Goal: Book appointment/travel/reservation

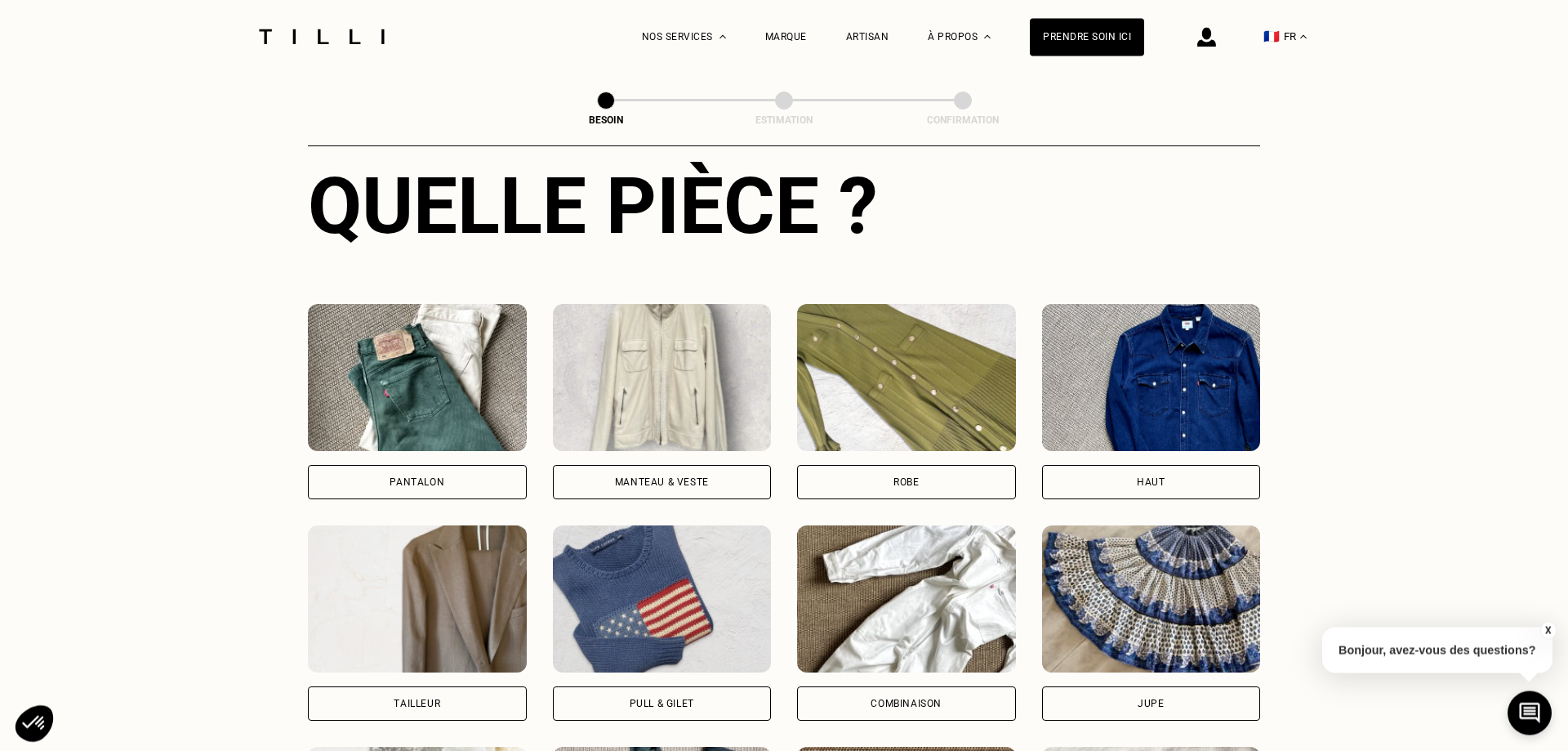
scroll to position [775, 0]
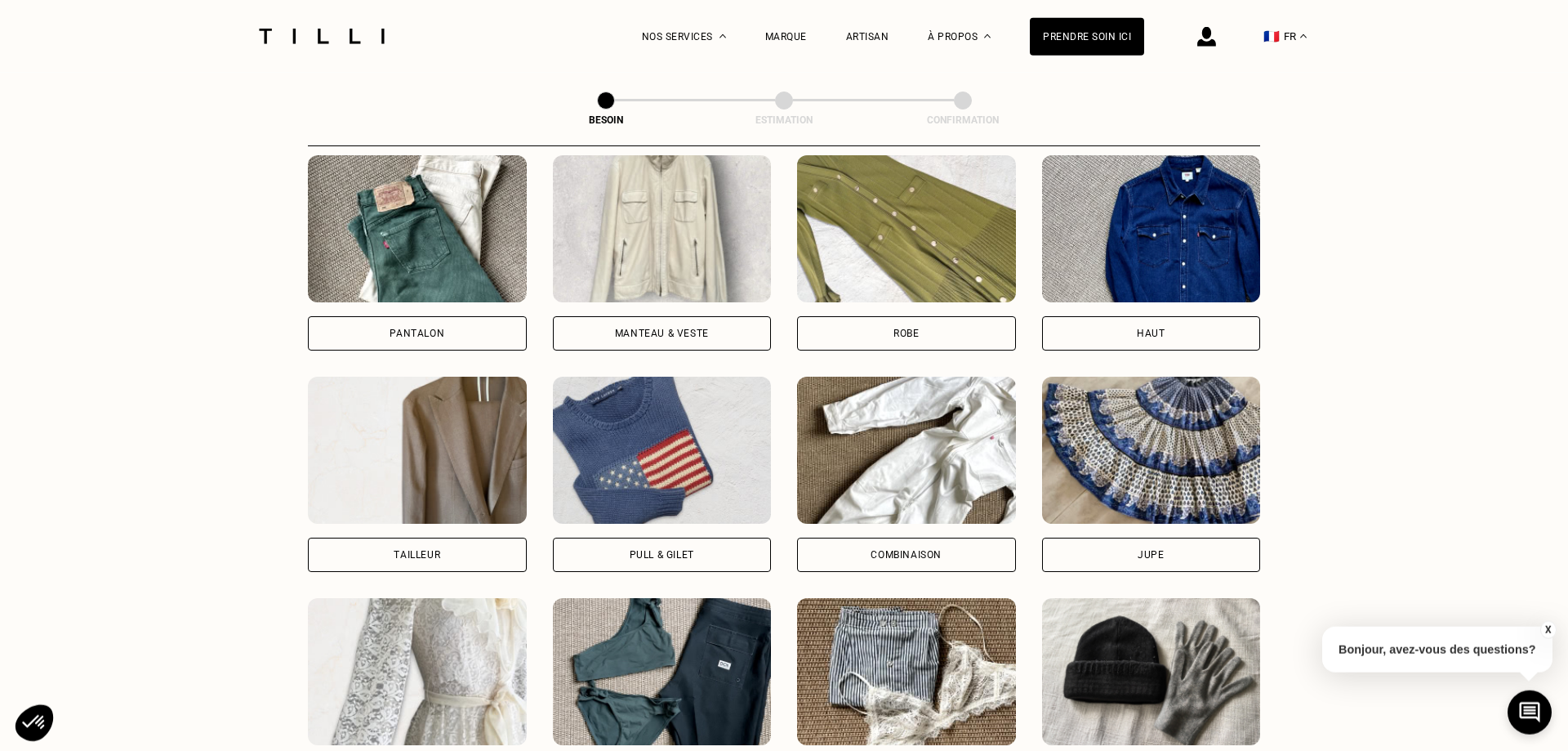
click at [420, 327] on div "Pantalon" at bounding box center [417, 333] width 219 height 34
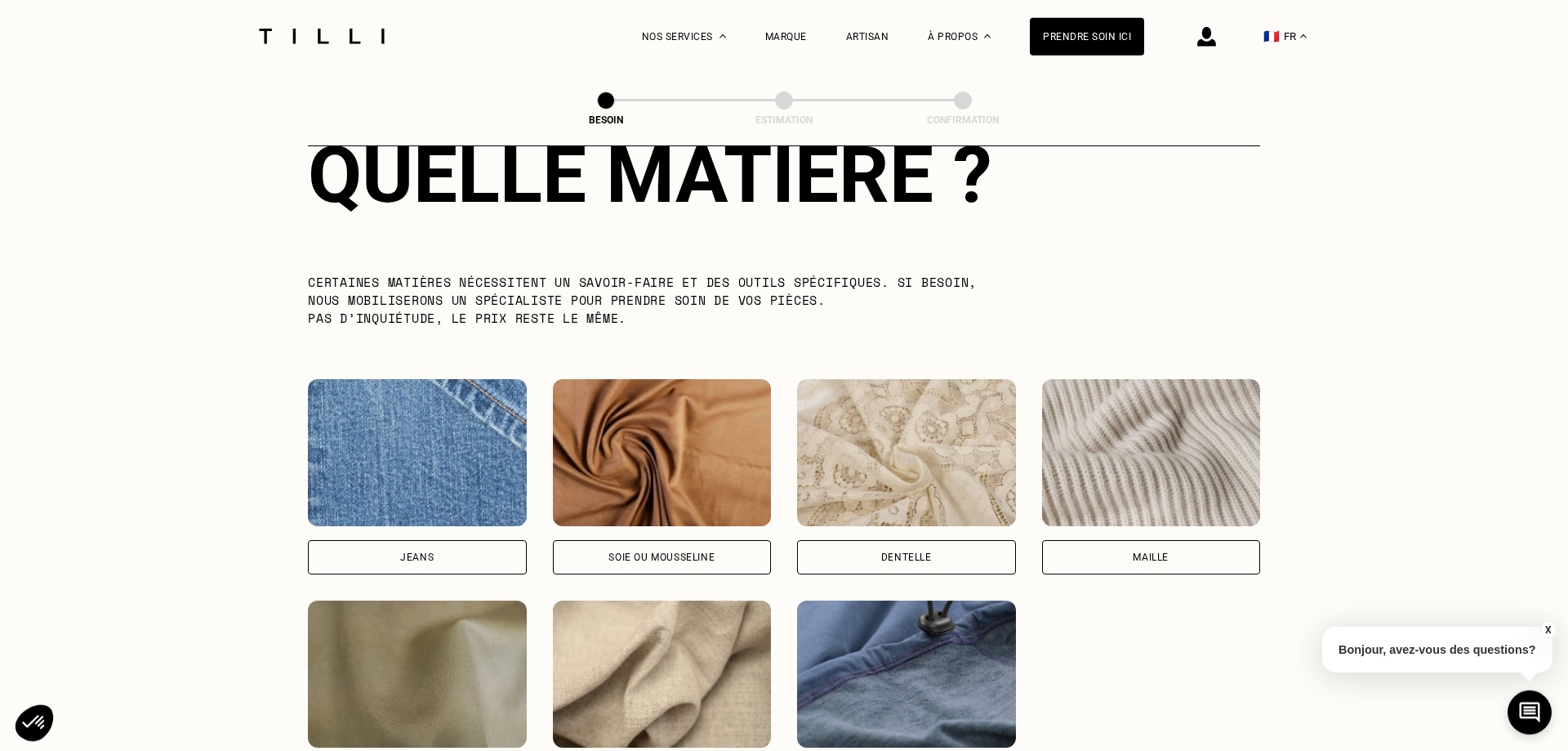
scroll to position [1590, 0]
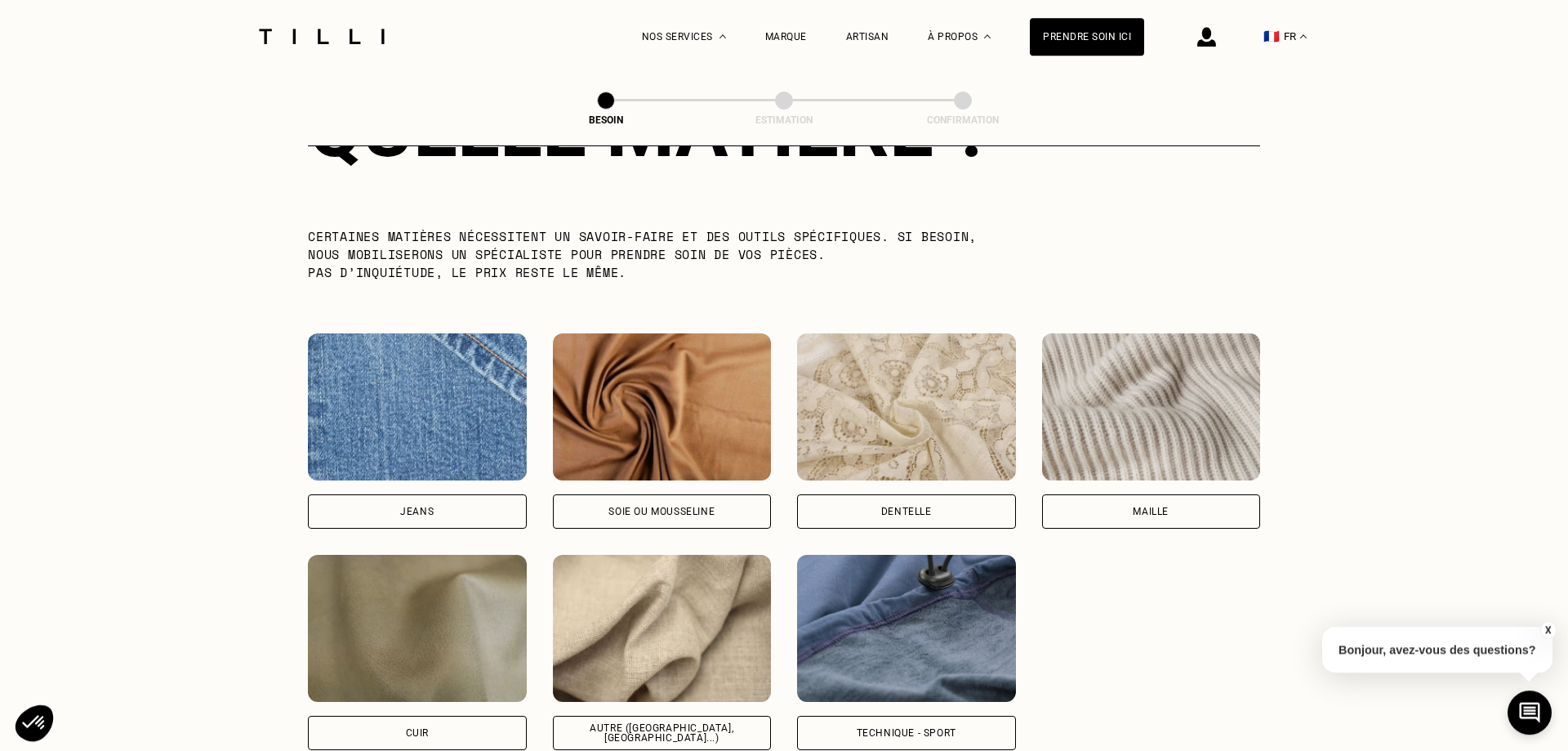
click at [399, 496] on div "Jeans" at bounding box center [417, 511] width 219 height 34
select select "FR"
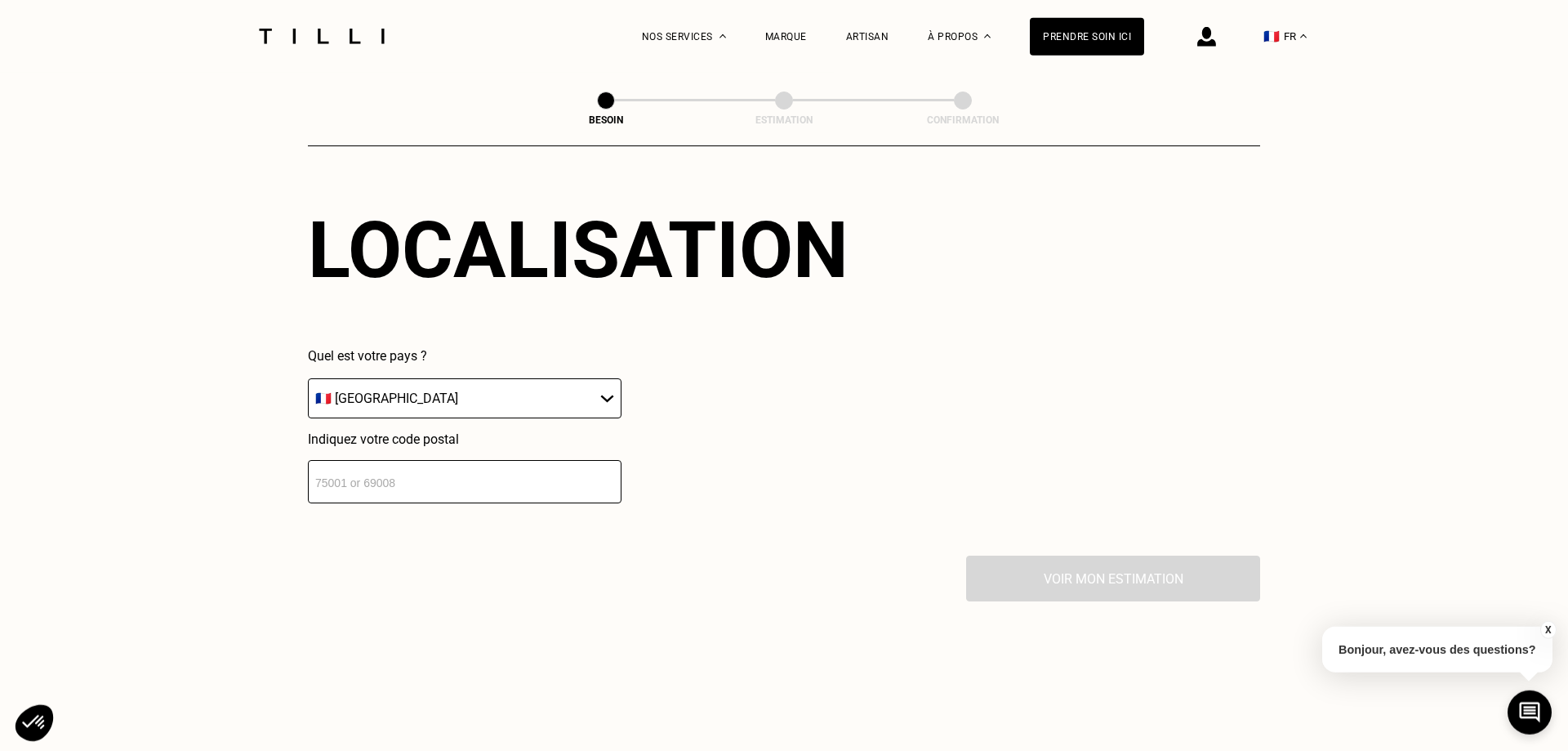
scroll to position [2274, 0]
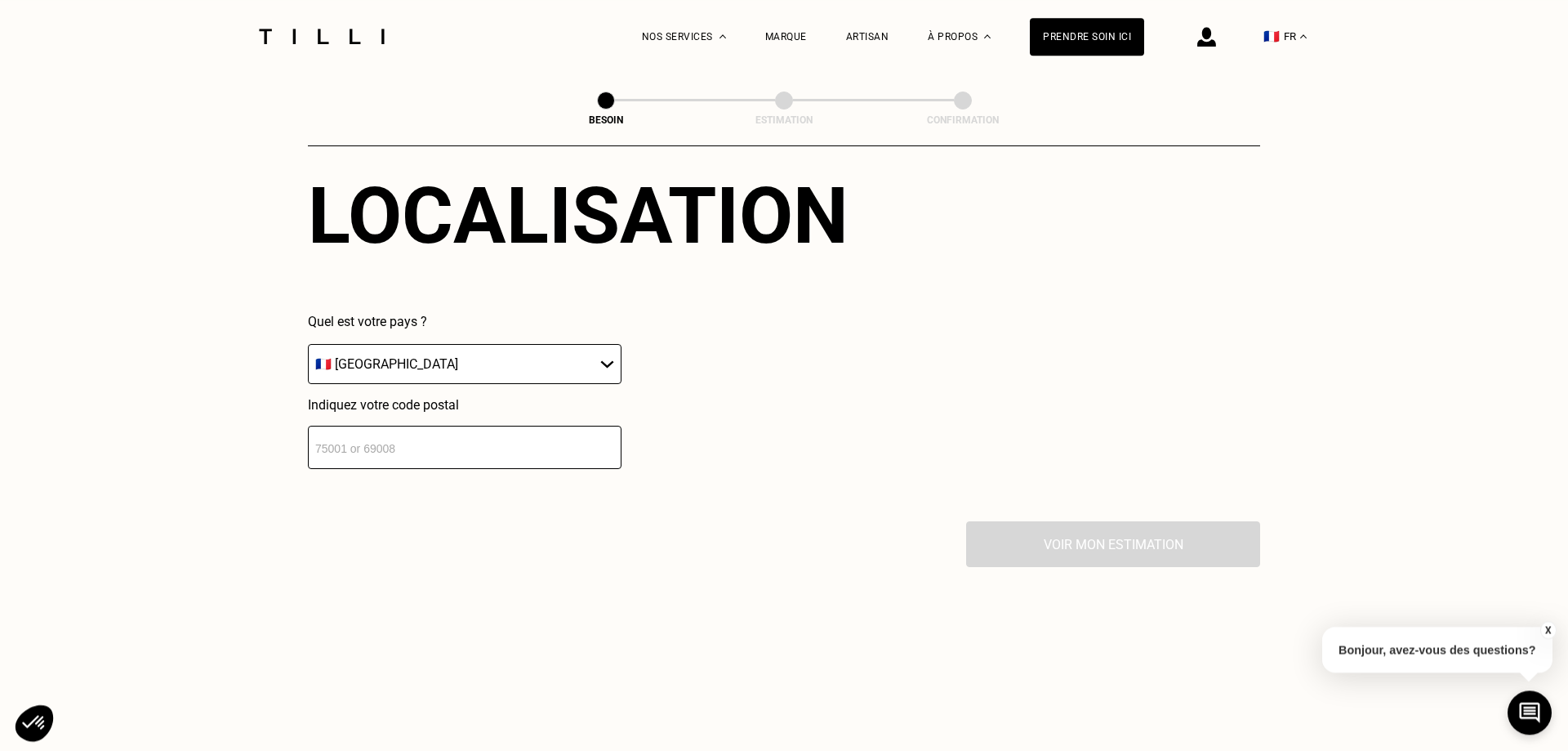
click at [349, 429] on input "number" at bounding box center [465, 447] width 314 height 43
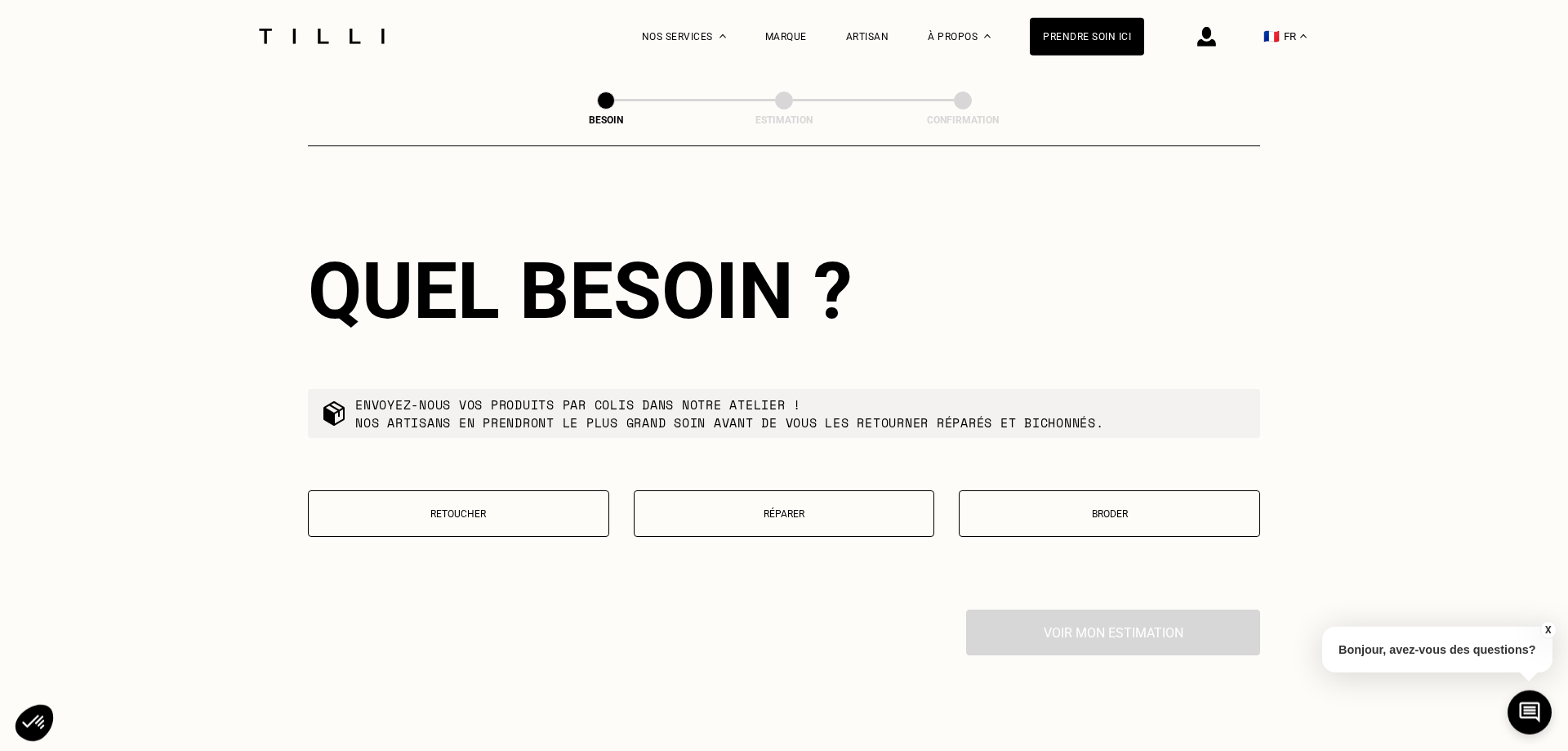
scroll to position [2603, 0]
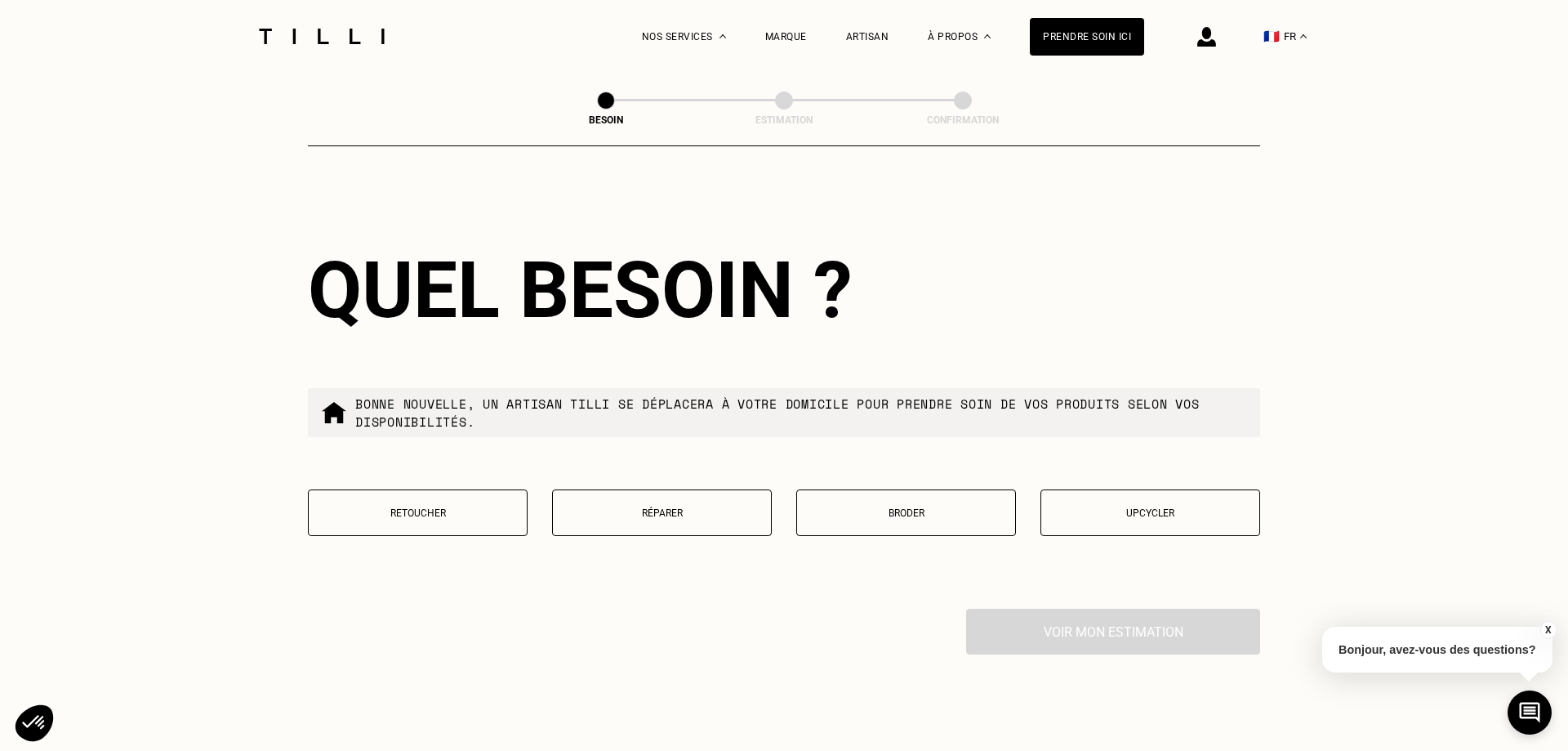
type input "33000"
click at [437, 508] on p "Retoucher" at bounding box center [417, 513] width 201 height 11
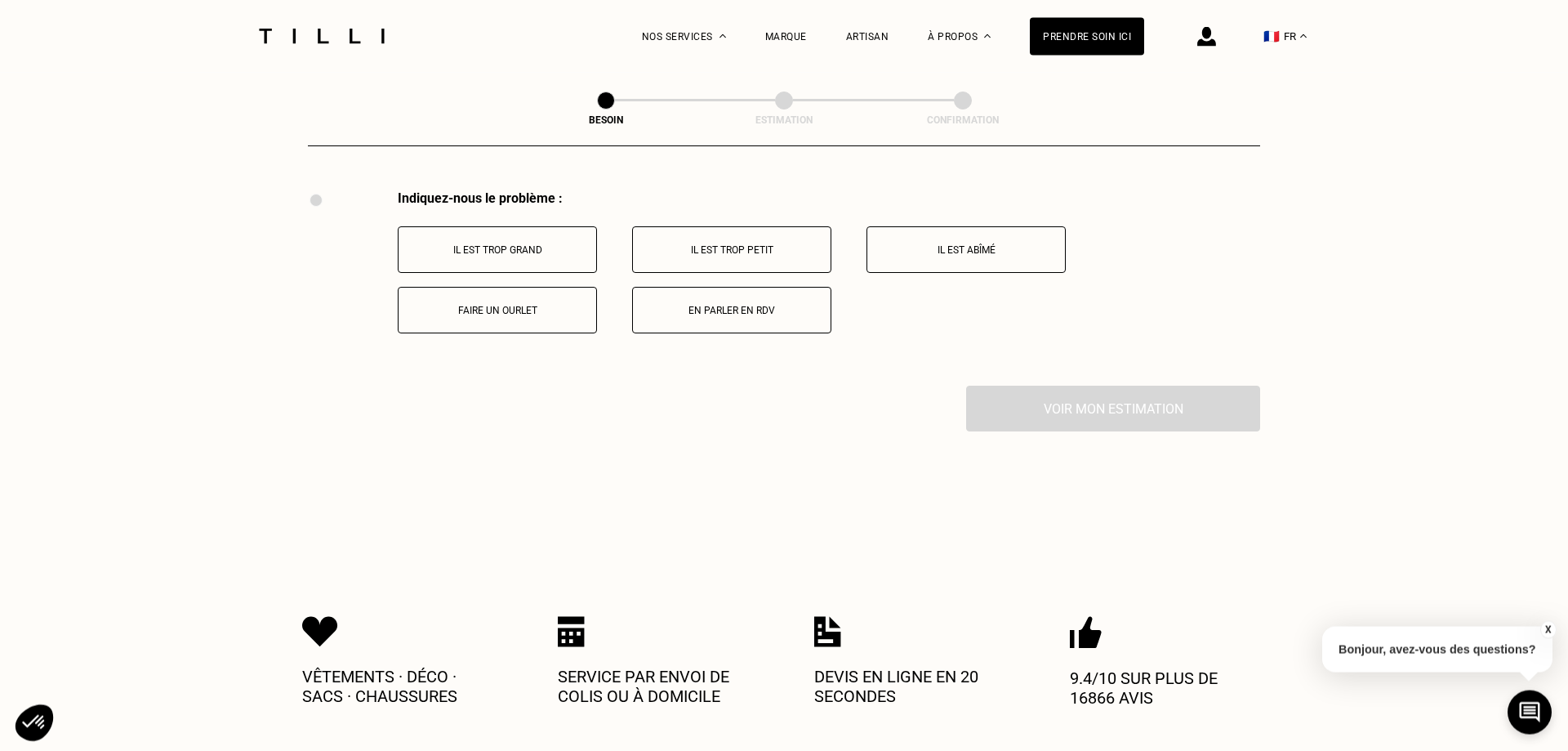
scroll to position [3022, 0]
click at [465, 254] on button "Il est trop grand" at bounding box center [497, 248] width 199 height 47
click at [536, 249] on button "Sur les jambes" at bounding box center [497, 248] width 199 height 47
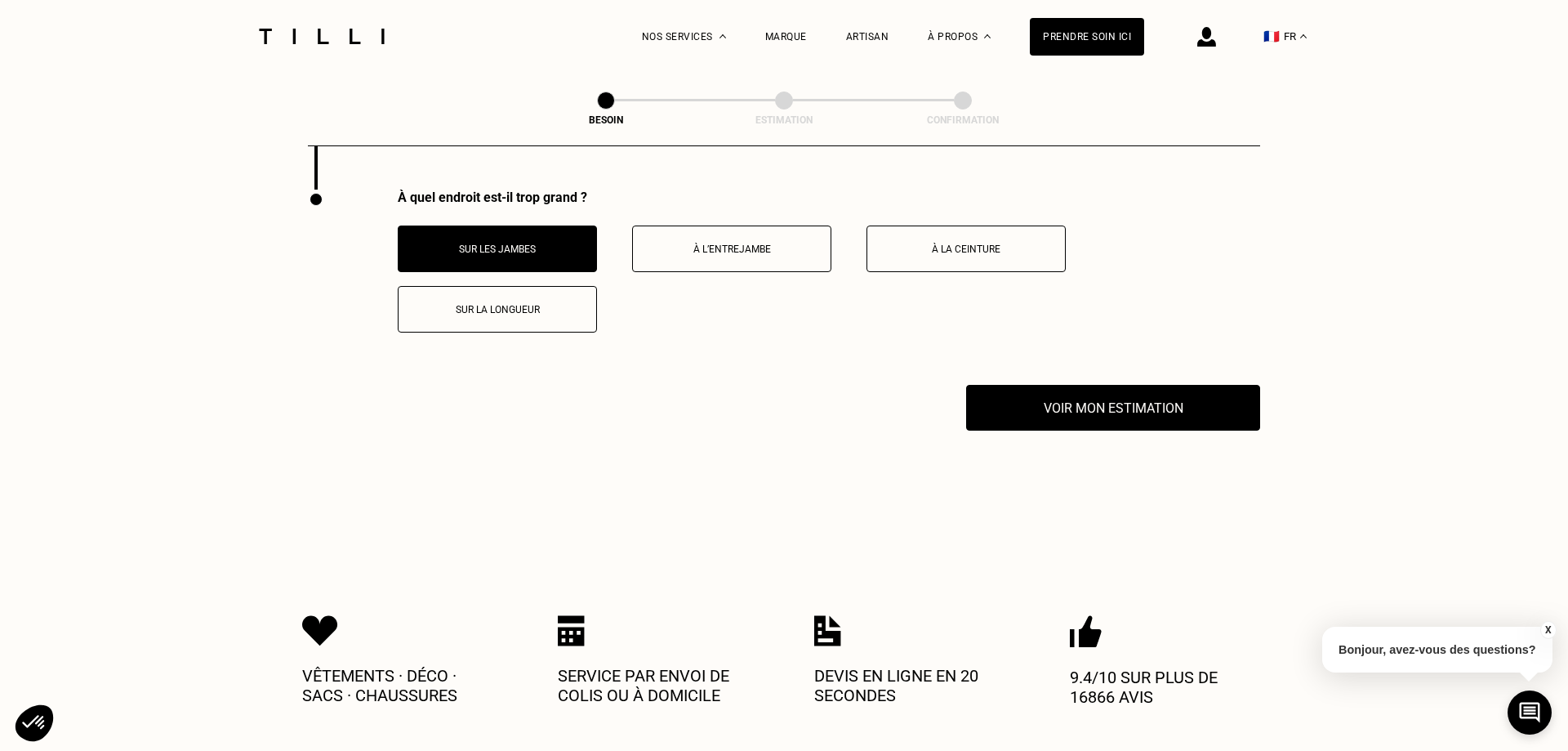
click at [547, 306] on p "Sur la longueur" at bounding box center [497, 309] width 181 height 11
click at [531, 243] on p "Sur les jambes" at bounding box center [497, 249] width 181 height 11
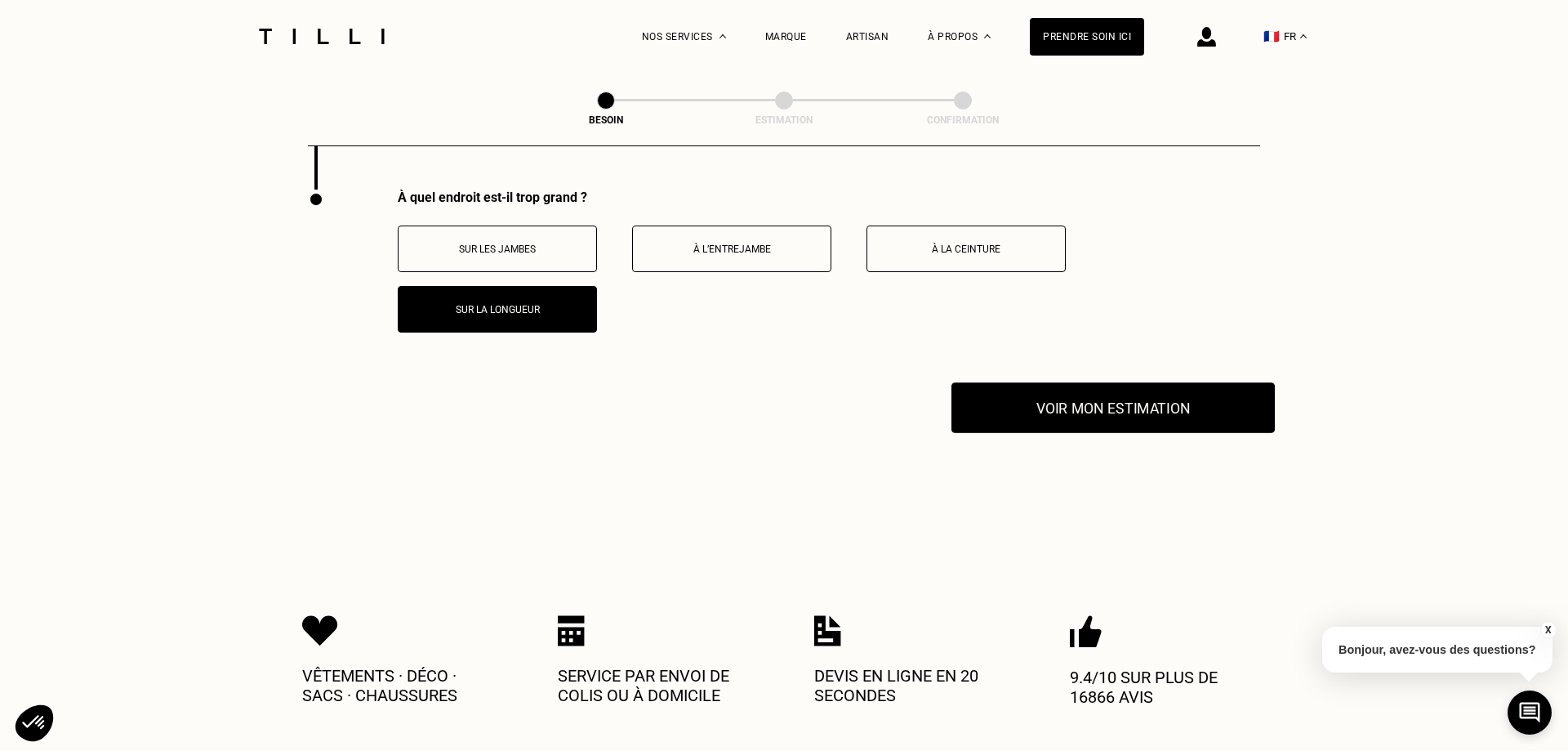
click at [1017, 407] on button "Voir mon estimation" at bounding box center [1113, 407] width 324 height 51
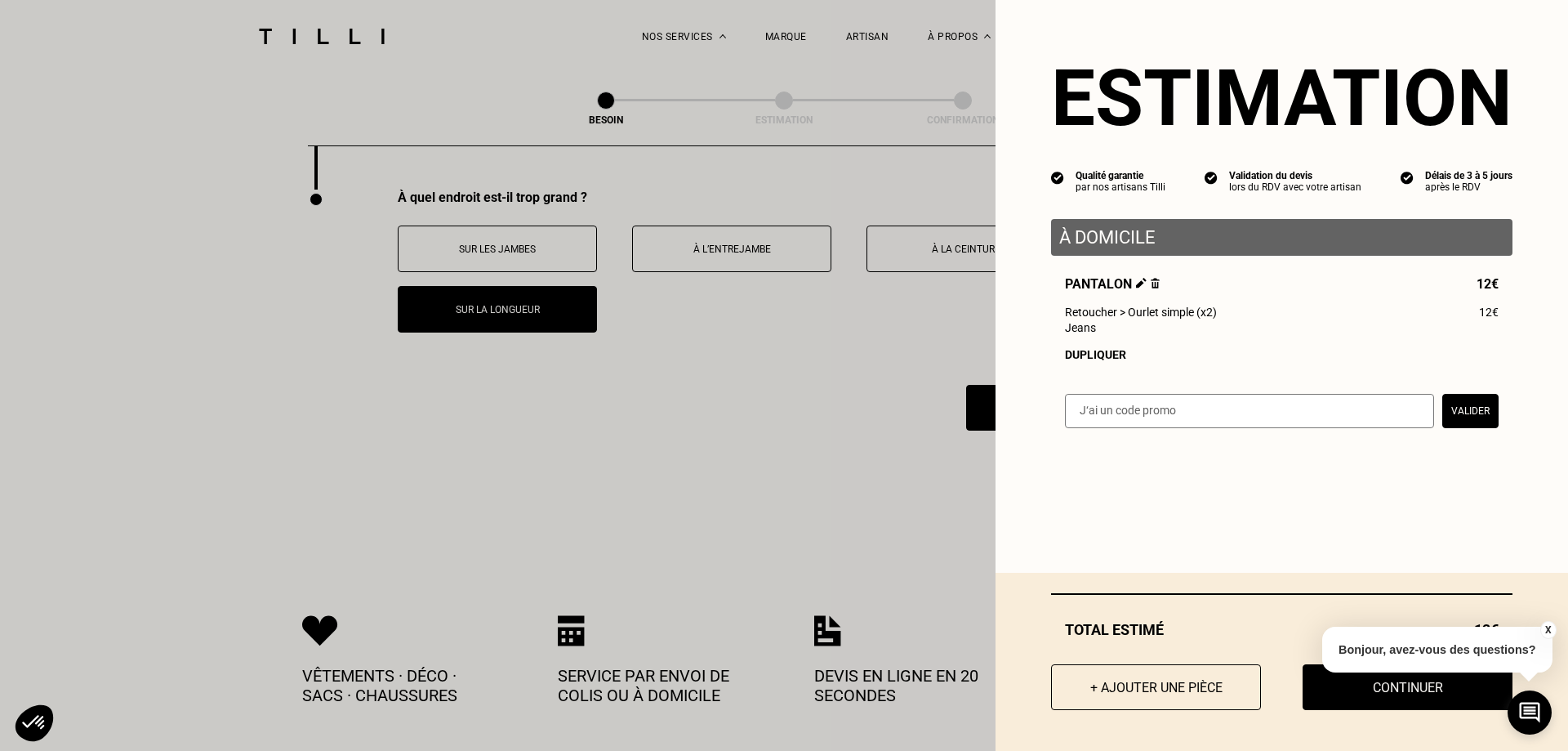
scroll to position [3301, 0]
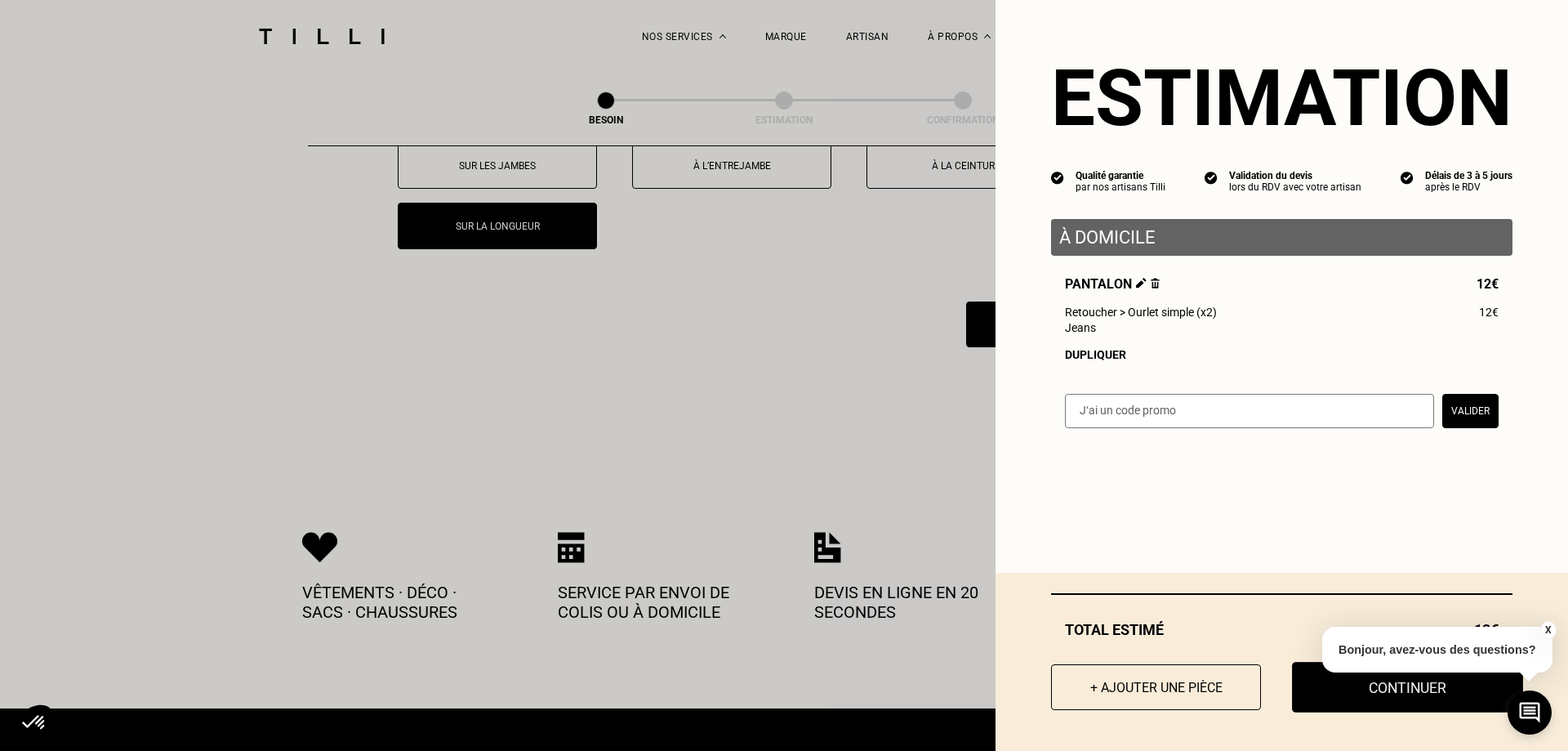
click at [1397, 686] on button "Continuer" at bounding box center [1408, 686] width 231 height 51
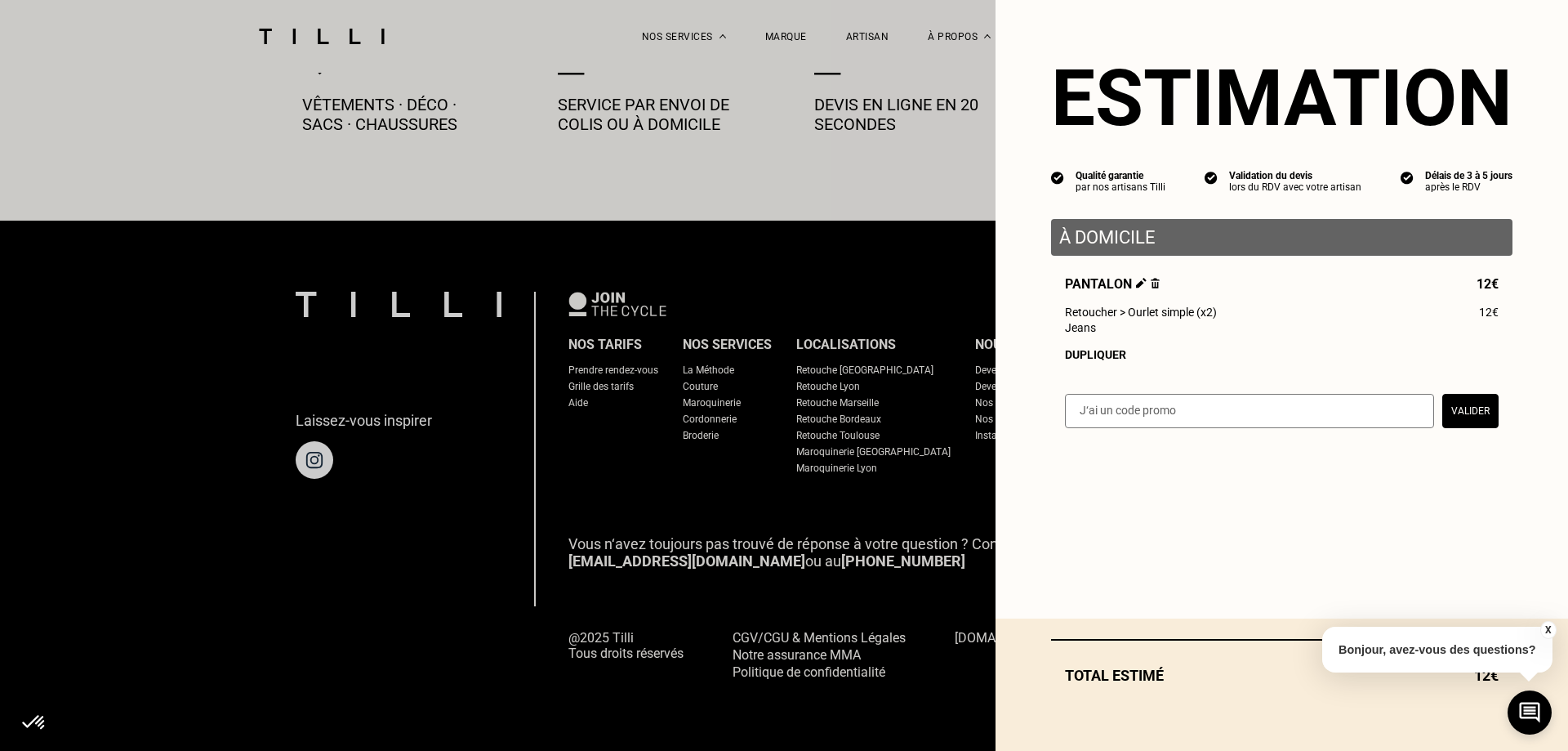
scroll to position [905, 0]
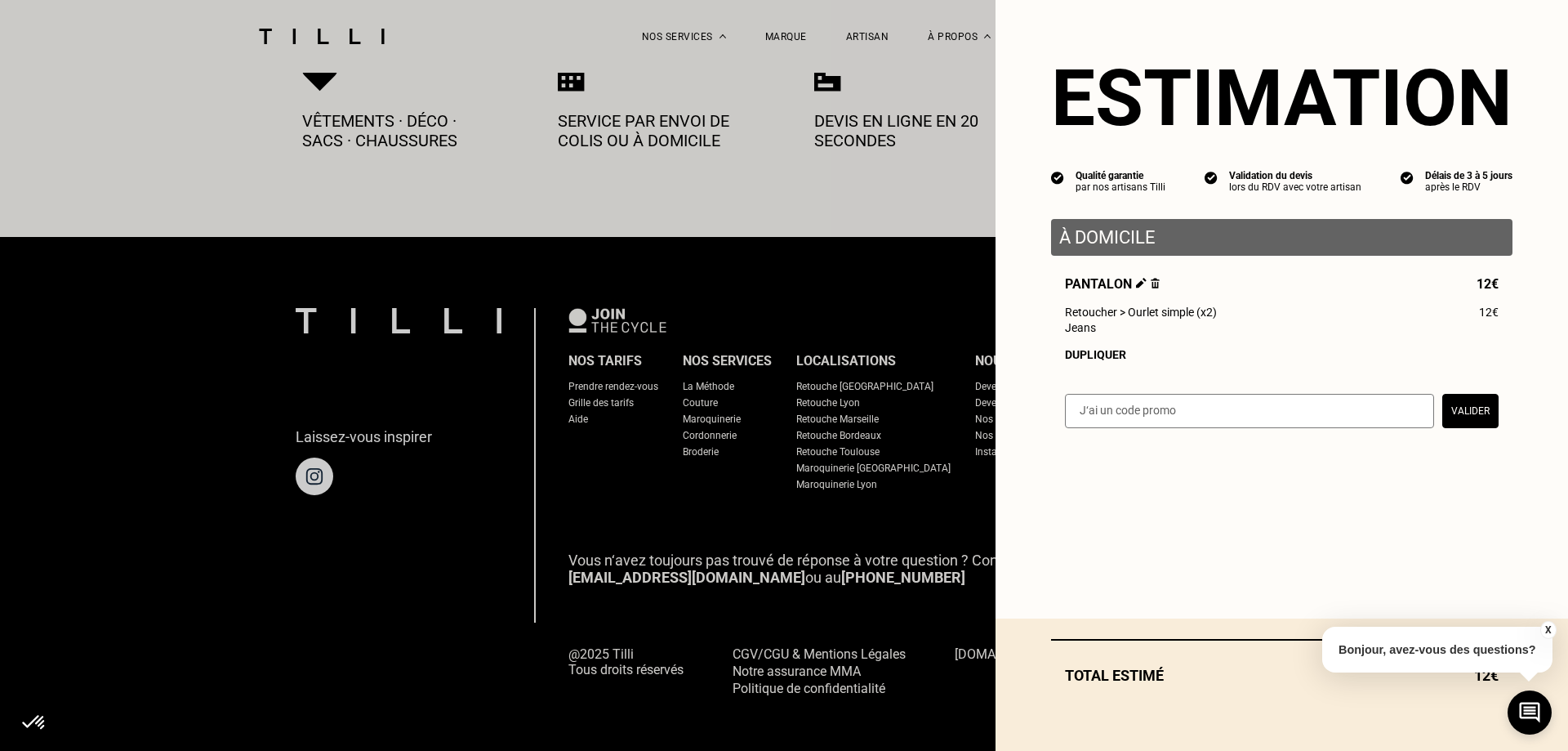
select select "FR"
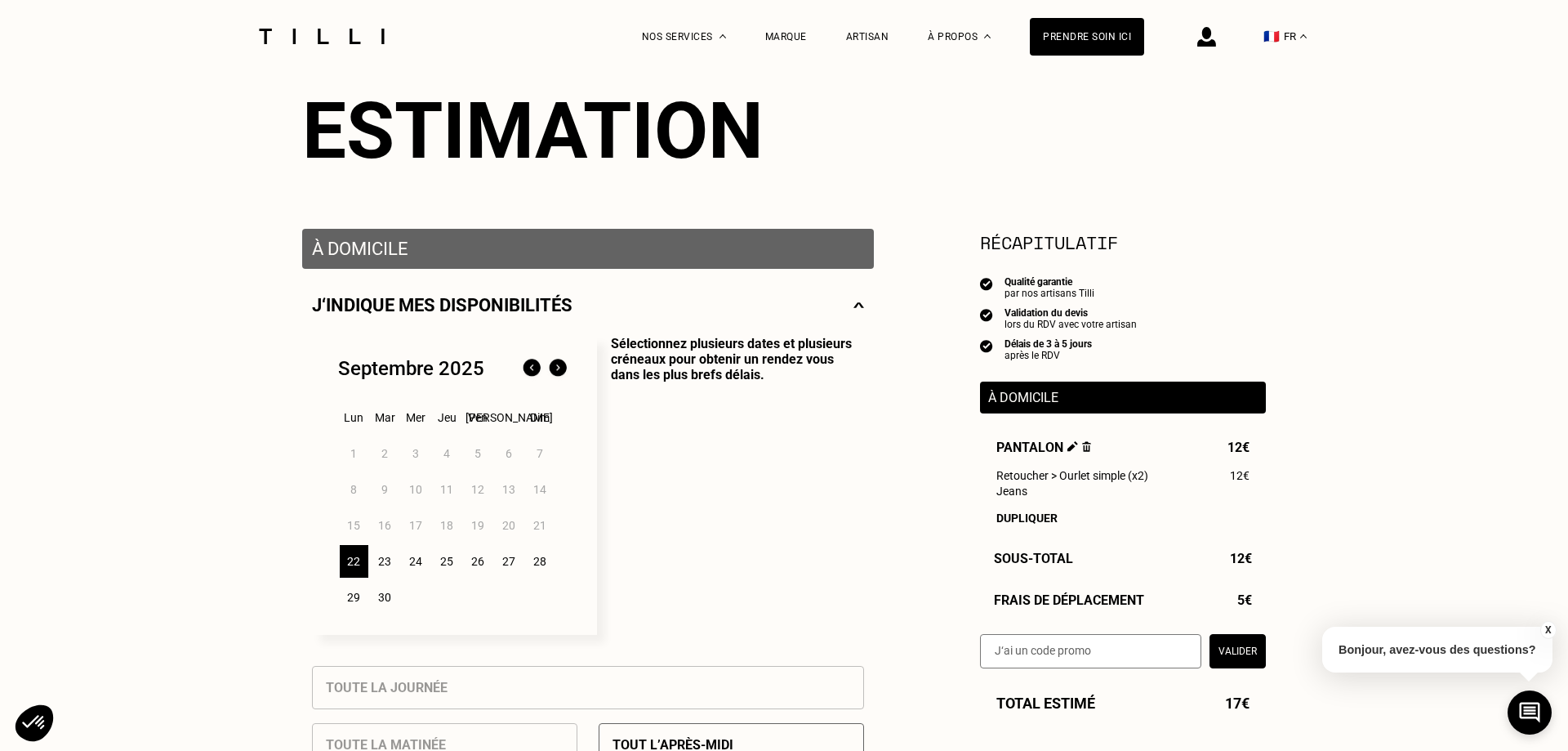
scroll to position [250, 0]
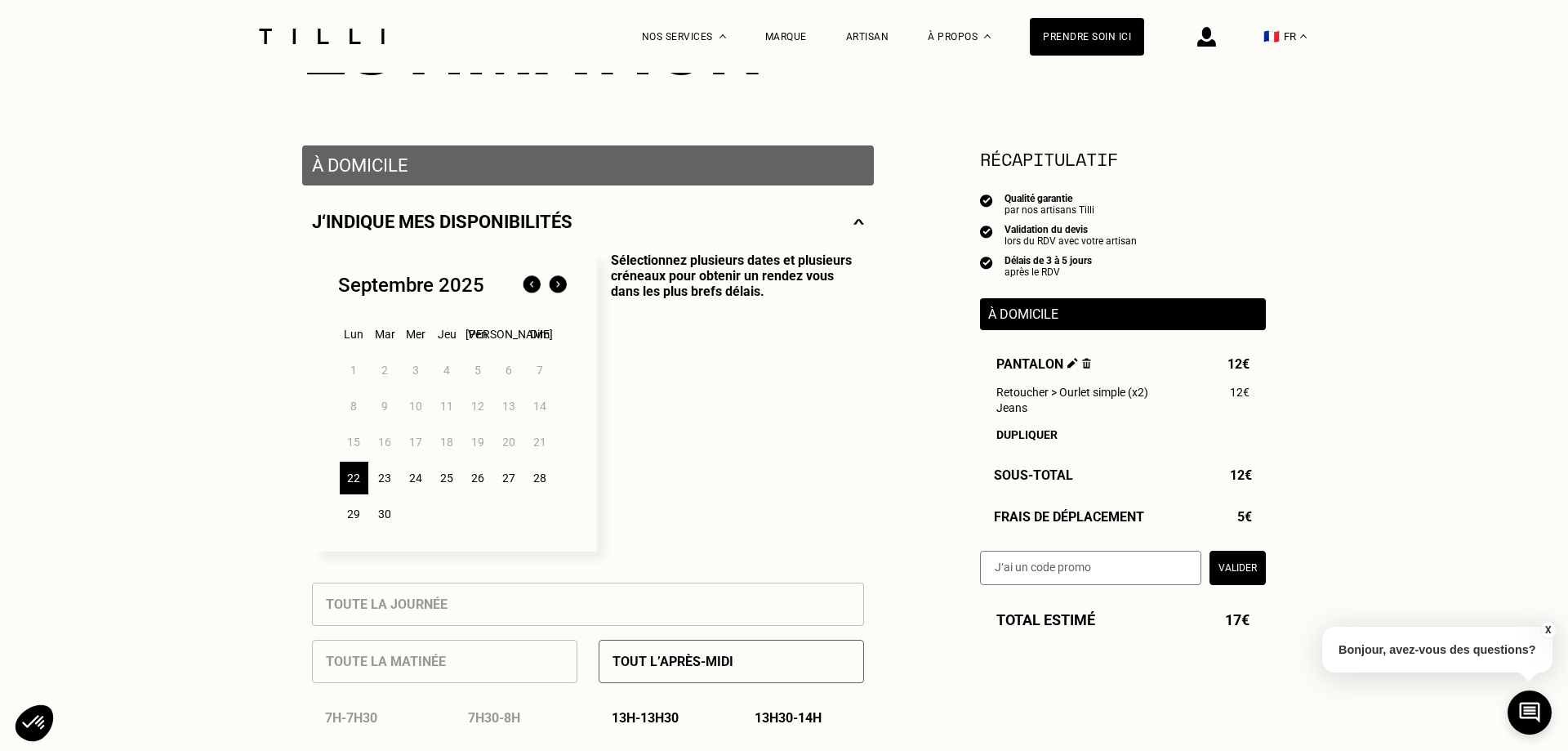
click at [391, 487] on div "23" at bounding box center [386, 478] width 29 height 32
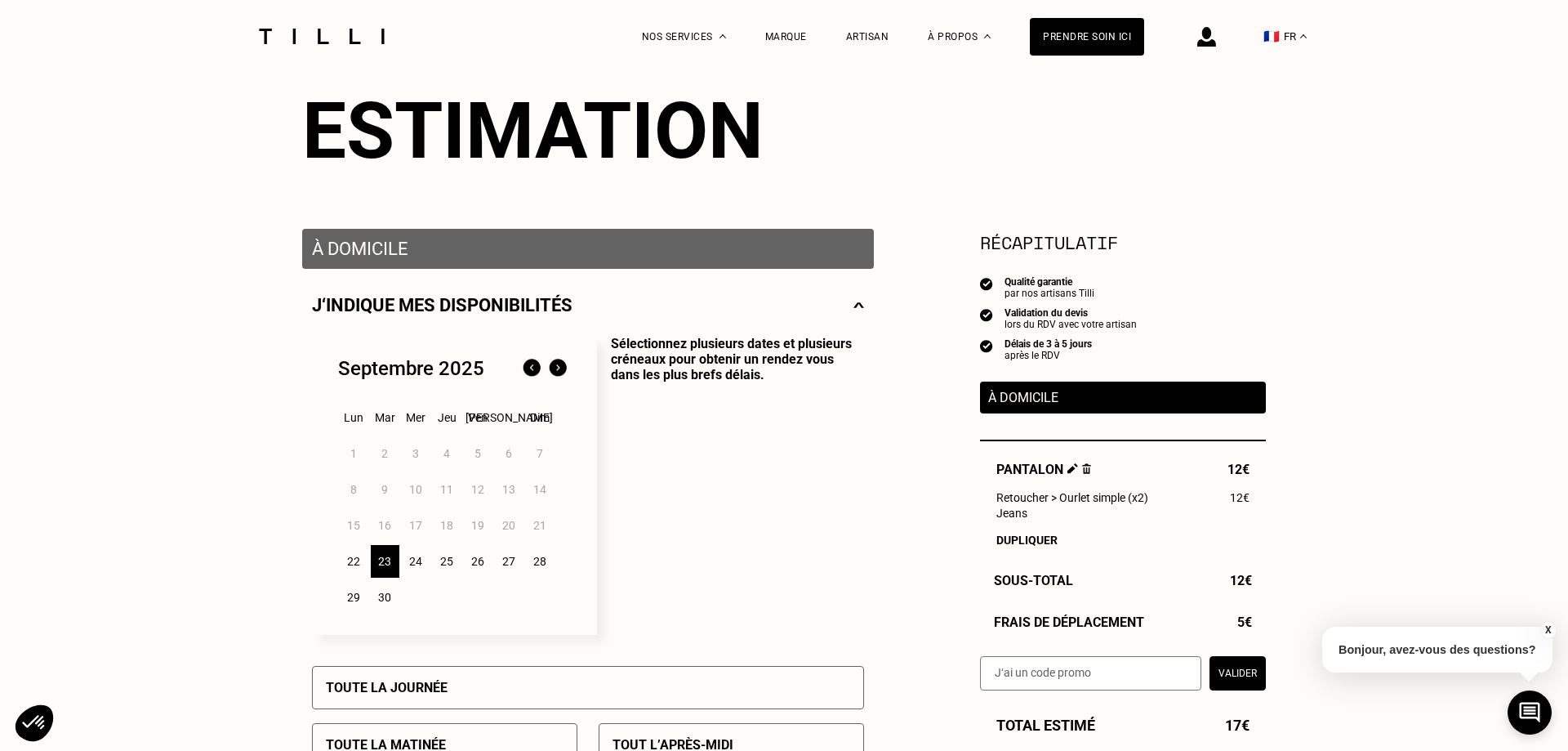
scroll to position [0, 0]
